Goal: Navigation & Orientation: Find specific page/section

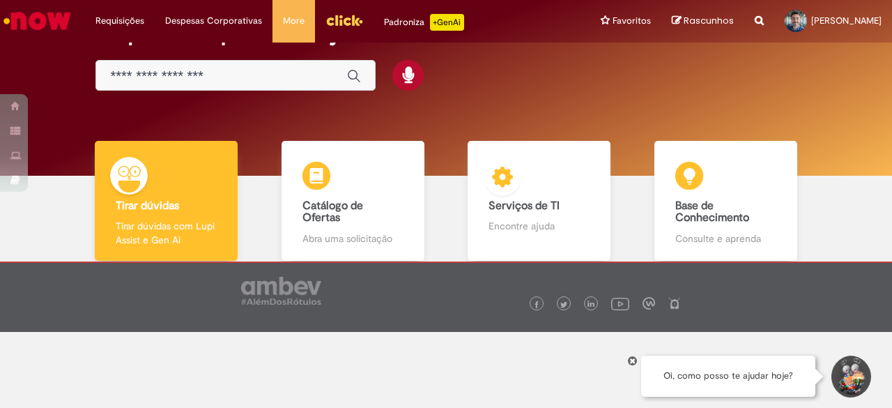
scroll to position [78, 0]
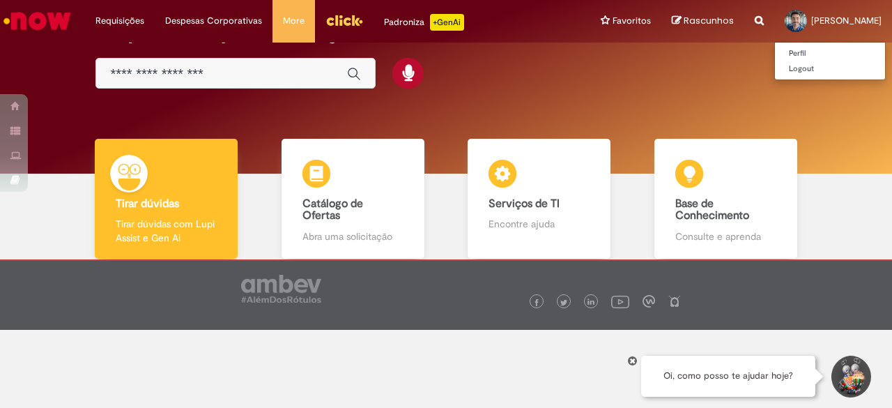
click at [813, 20] on span "[PERSON_NAME]" at bounding box center [846, 21] width 70 height 12
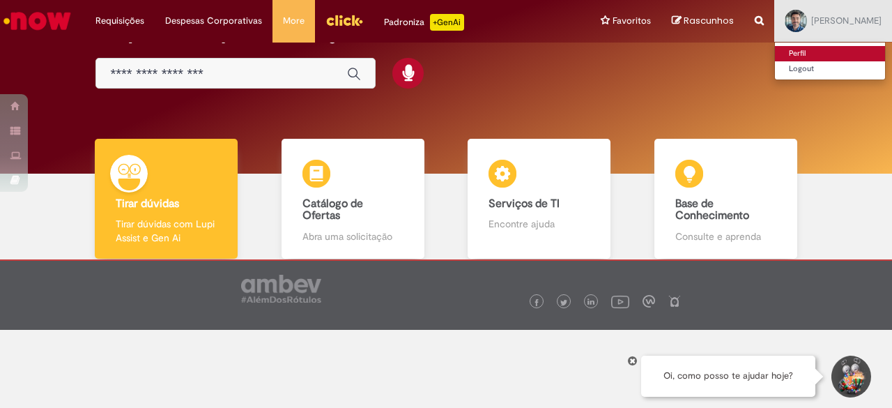
click at [786, 58] on link "Perfil" at bounding box center [830, 53] width 110 height 15
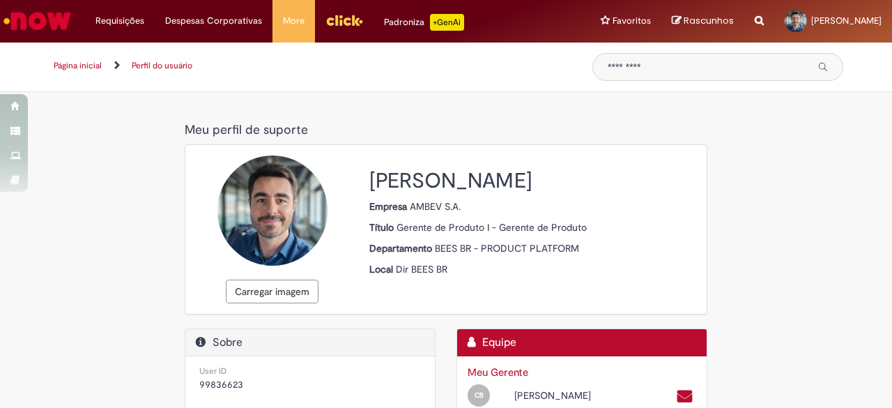
click at [332, 16] on img "Menu Cabeçalho" at bounding box center [344, 20] width 38 height 21
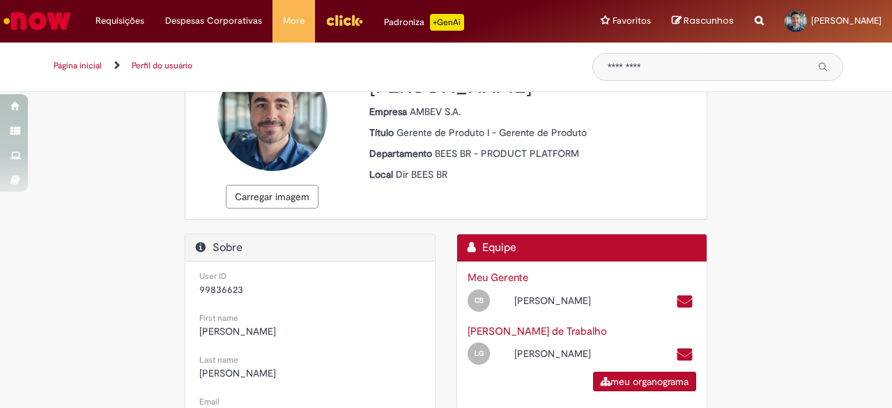
scroll to position [89, 0]
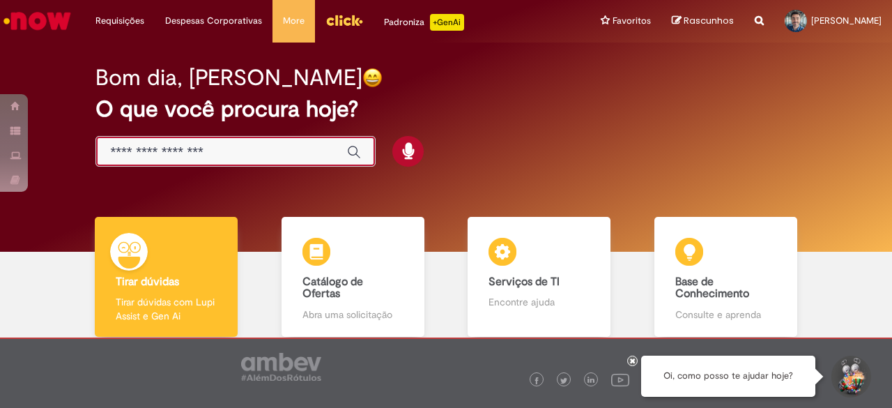
click at [294, 158] on input "Basta digitar aqui" at bounding box center [221, 152] width 223 height 16
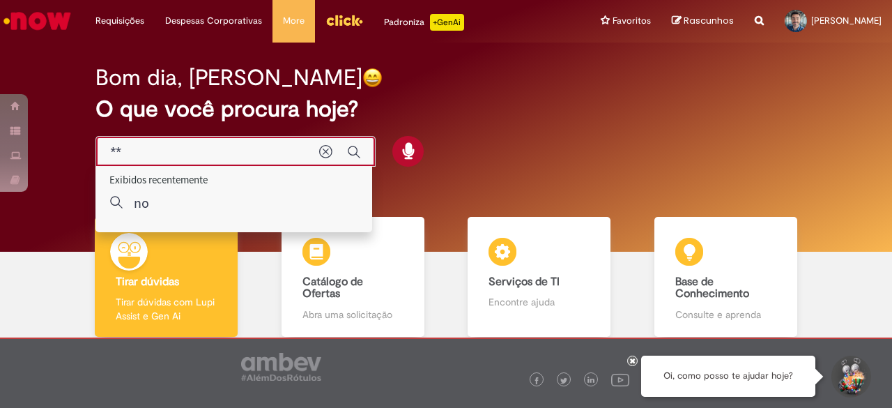
type input "*"
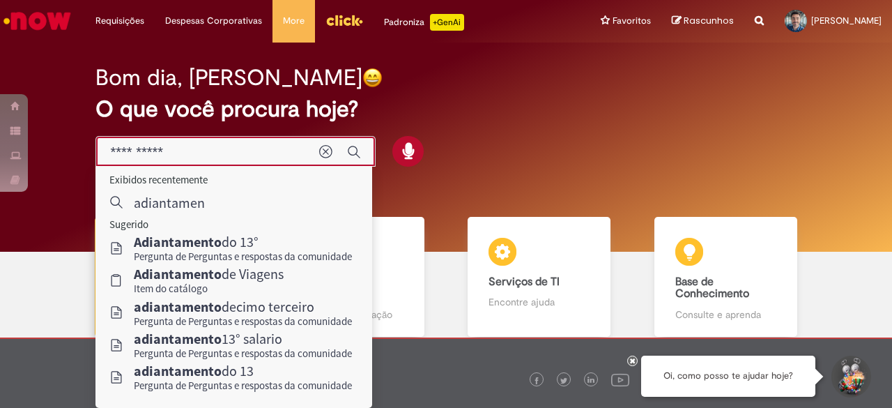
type input "**********"
